Goal: Task Accomplishment & Management: Manage account settings

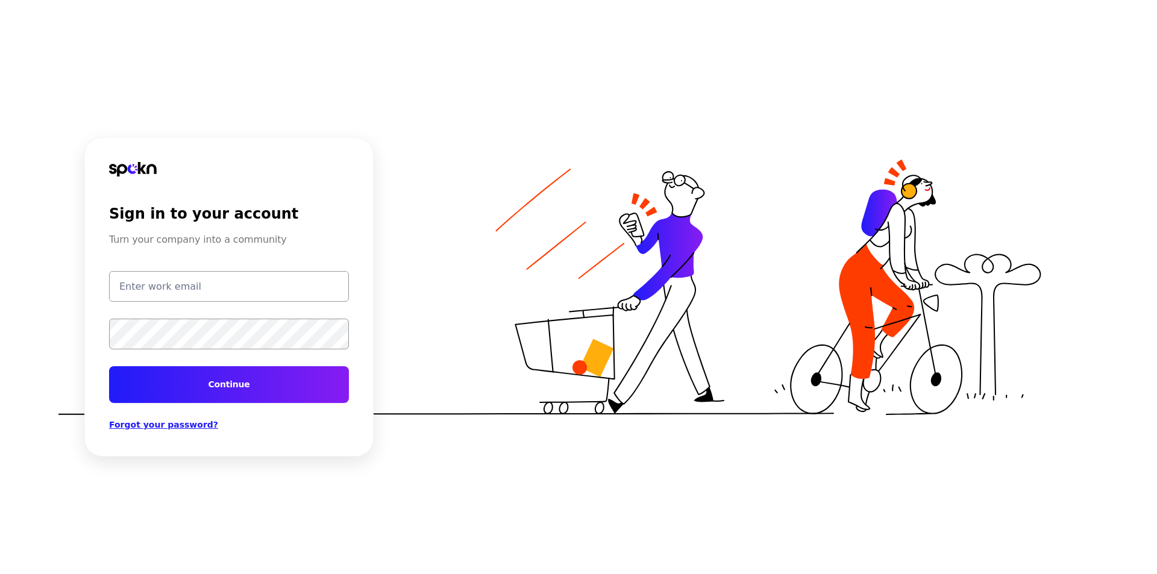
click at [131, 170] on img at bounding box center [133, 169] width 48 height 14
